Goal: Task Accomplishment & Management: Manage account settings

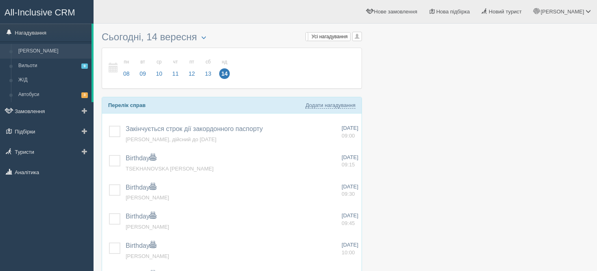
click at [37, 56] on link "Ліди" at bounding box center [53, 51] width 77 height 15
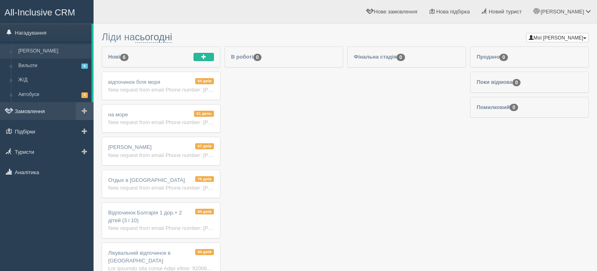
click at [33, 112] on link "Замовлення" at bounding box center [47, 111] width 94 height 18
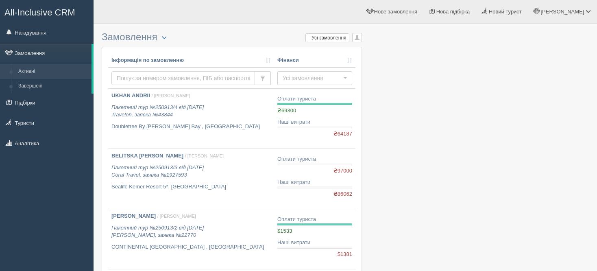
click at [181, 81] on input "text" at bounding box center [183, 78] width 144 height 14
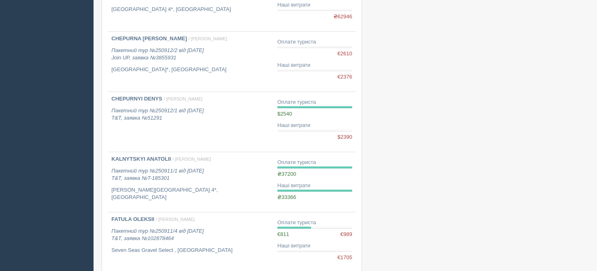
scroll to position [408, 0]
click at [210, 117] on p "Пакетний тур №250912/1 від [DATE] T&T, заявка №51291" at bounding box center [190, 114] width 159 height 15
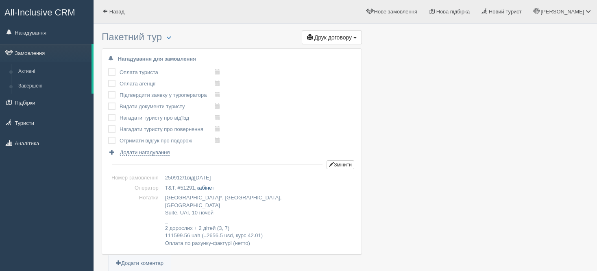
click at [212, 186] on link "кабінет" at bounding box center [204, 188] width 17 height 7
click at [32, 54] on link "Замовлення" at bounding box center [46, 53] width 92 height 18
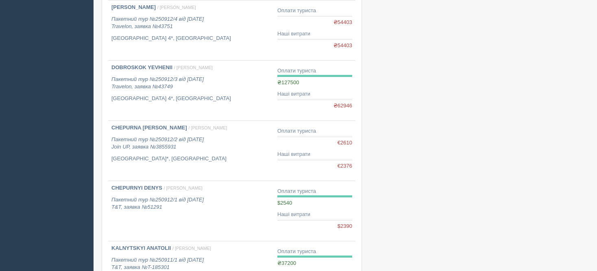
scroll to position [322, 0]
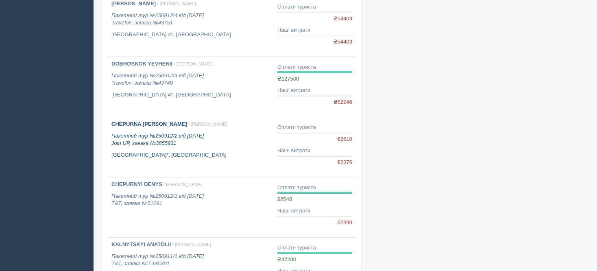
click at [132, 144] on icon "Пакетний тур №250912/2 від [DATE] Join UP, заявка №3855931" at bounding box center [157, 140] width 92 height 14
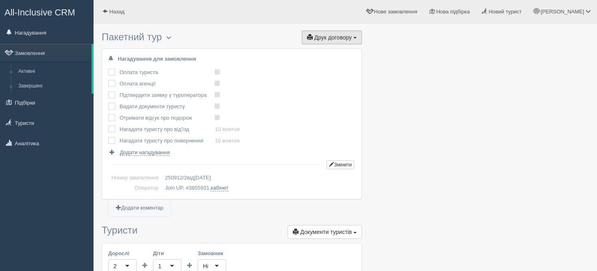
click at [354, 42] on button "Друк договору Друк" at bounding box center [332, 38] width 60 height 14
click at [321, 51] on link "Join UP" at bounding box center [306, 52] width 110 height 13
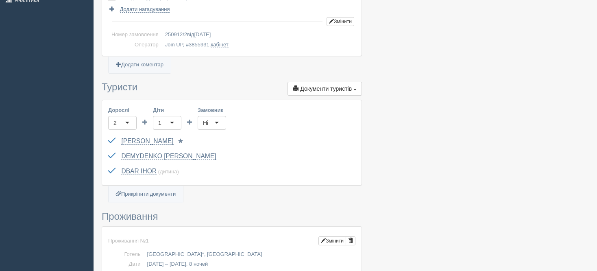
scroll to position [166, 0]
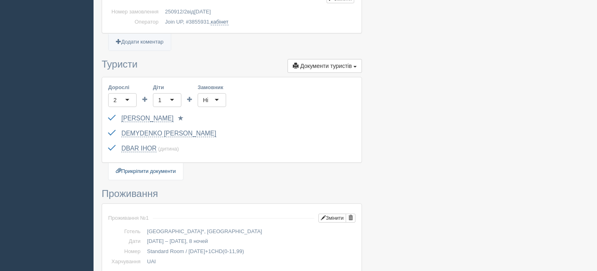
click at [159, 167] on link "Прикріпити документи" at bounding box center [146, 171] width 74 height 17
type input "C:\fakepath\ДОГОВІР №250912_2 на туристичне обслуговування.pdf"
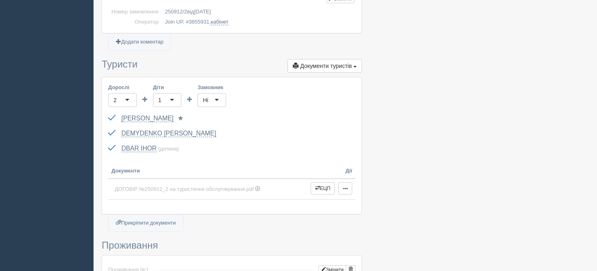
scroll to position [0, 0]
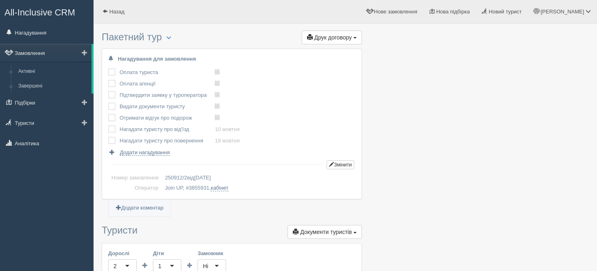
click at [57, 49] on link "Замовлення" at bounding box center [46, 53] width 92 height 18
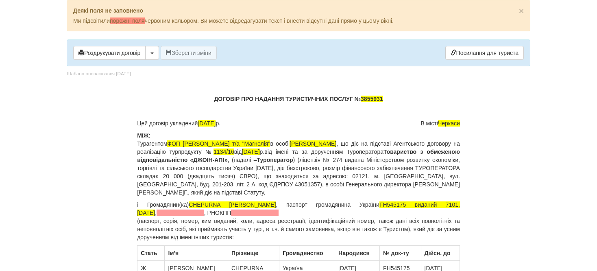
click at [271, 213] on p "і Громадянин(ка) CHEPURNA [PERSON_NAME] , паспорт громадянина України FH545175 …" at bounding box center [298, 221] width 323 height 41
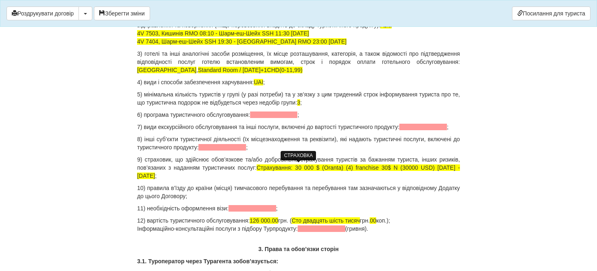
scroll to position [866, 0]
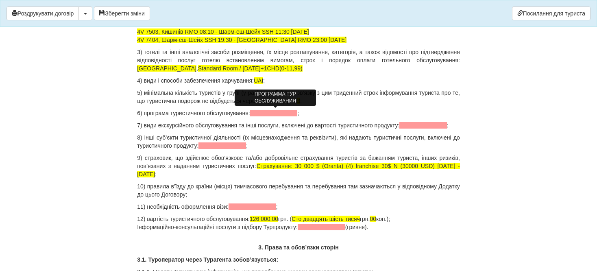
click at [266, 111] on span at bounding box center [274, 113] width 48 height 7
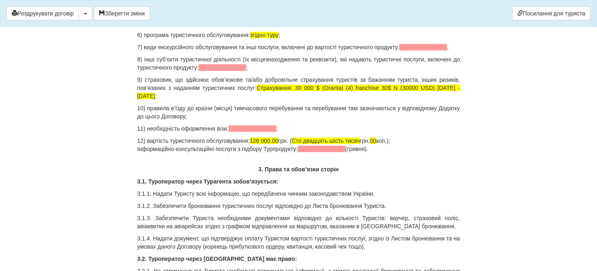
scroll to position [945, 0]
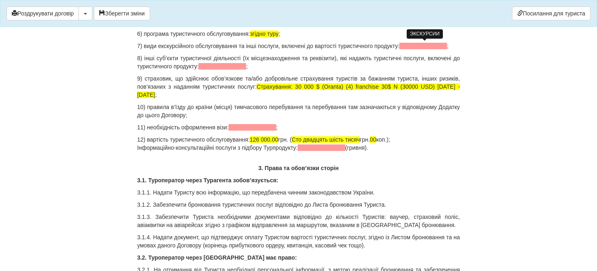
click at [416, 47] on span at bounding box center [423, 46] width 48 height 7
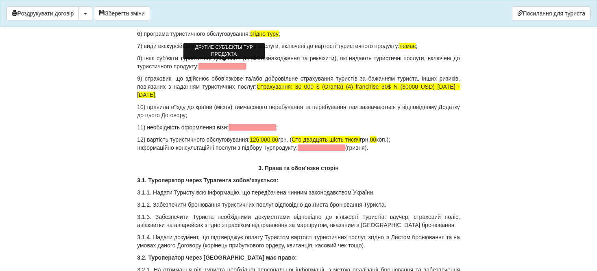
click at [232, 66] on span at bounding box center [222, 66] width 48 height 7
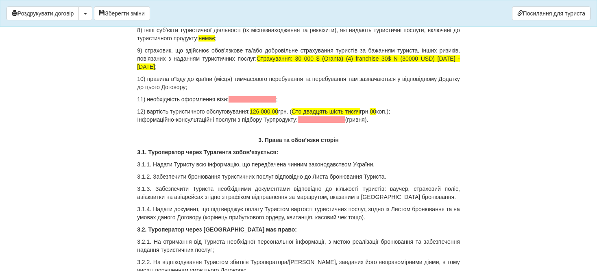
scroll to position [978, 0]
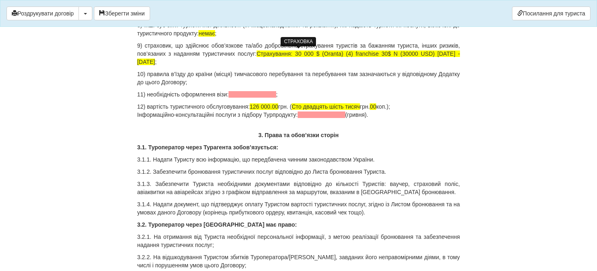
click at [340, 56] on span "Страхування: 30 000 $ (Oranta) (4) franchise 30$ N (30000 USD) [DATE] - [DATE]" at bounding box center [298, 57] width 323 height 15
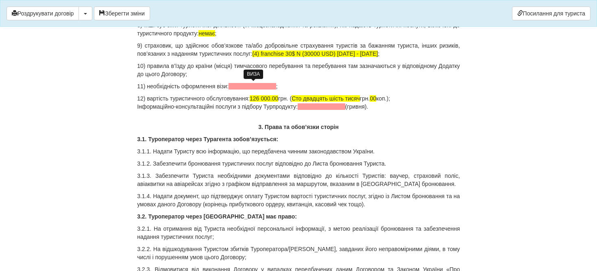
click at [251, 87] on span at bounding box center [253, 86] width 48 height 7
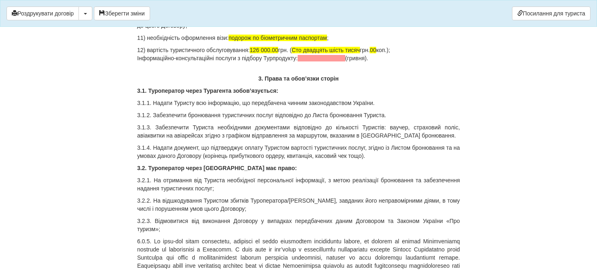
scroll to position [1027, 0]
click at [313, 57] on span at bounding box center [322, 58] width 48 height 7
click at [380, 59] on p "12) вартість туристичного обслуговування: 126 000.00 грн. ( Сто двадцять шість …" at bounding box center [298, 54] width 323 height 16
drag, startPoint x: 380, startPoint y: 59, endPoint x: 135, endPoint y: 57, distance: 244.4
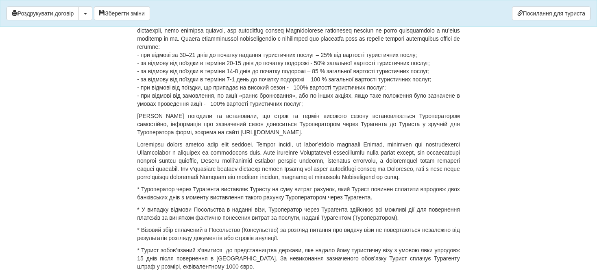
scroll to position [3299, 0]
click at [182, 100] on p "- при відмові за 30–21 днів до початку надання туристичних послуг – 25% від вар…" at bounding box center [298, 55] width 323 height 106
click at [229, 108] on p "- при відмові за 50–31 днів до початку надання туристичних послуг – 35% від вар…" at bounding box center [298, 55] width 323 height 106
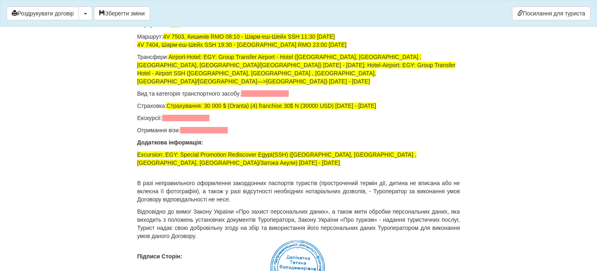
scroll to position [5564, 0]
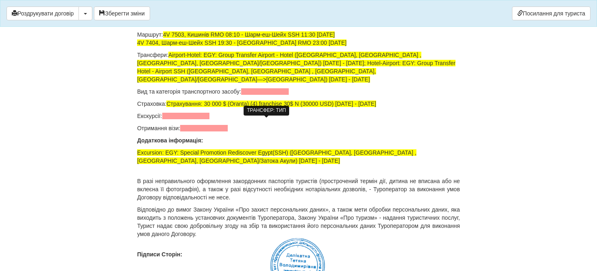
click at [262, 95] on span at bounding box center [265, 91] width 48 height 7
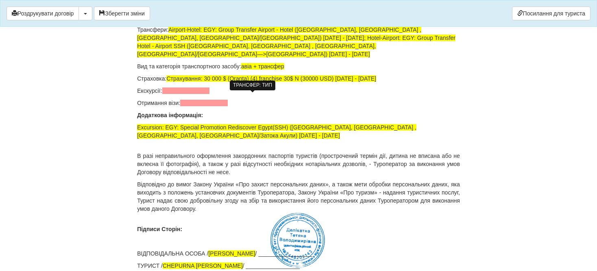
scroll to position [5595, 0]
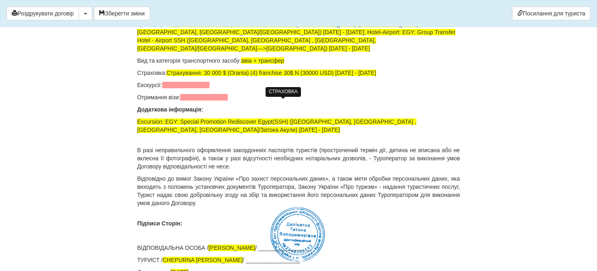
click at [252, 76] on span "Страхування: 30 000 $ (Oranta) (4) franchise 30$ N (30000 USD) 11.10.2025 - 19.…" at bounding box center [271, 73] width 210 height 7
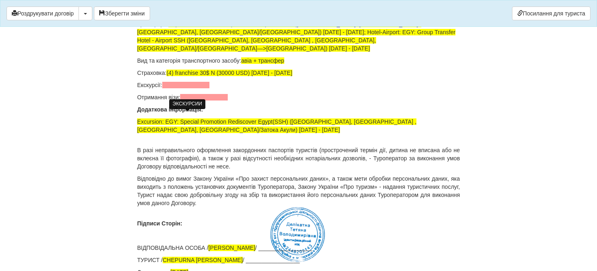
click at [185, 88] on span at bounding box center [186, 85] width 48 height 7
click at [216, 100] on span at bounding box center [204, 97] width 48 height 7
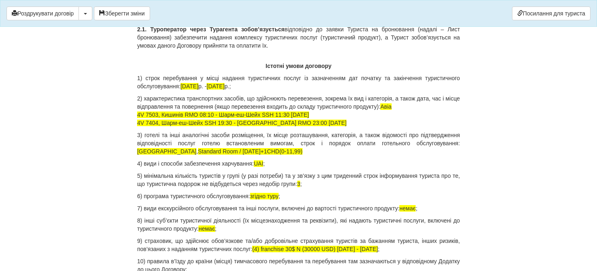
scroll to position [783, 0]
click at [260, 151] on p "3) готелі та інші аналогічні засоби розміщення, їх місце розташування, категорі…" at bounding box center [298, 143] width 323 height 24
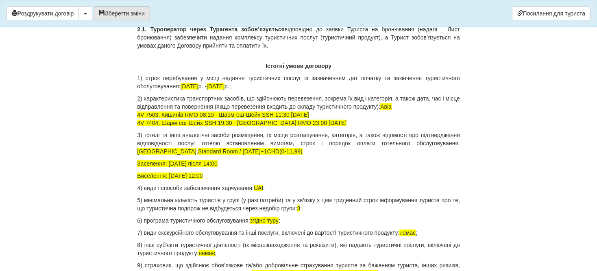
click at [131, 18] on button "Зберегти зміни" at bounding box center [122, 14] width 56 height 14
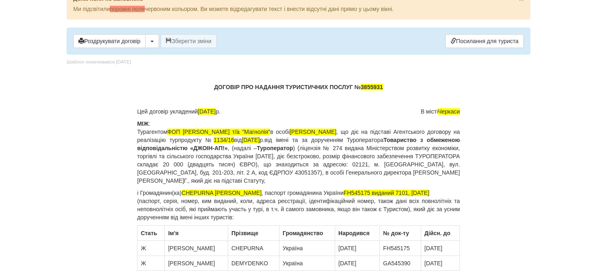
scroll to position [0, 0]
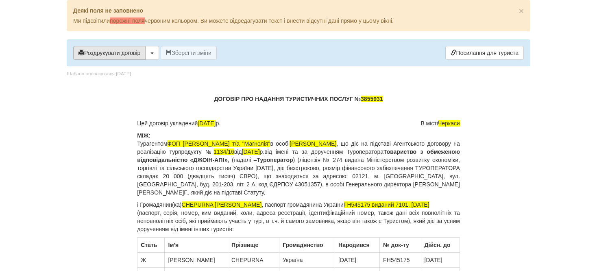
click at [135, 52] on button "Роздрукувати договір" at bounding box center [109, 53] width 72 height 14
